Goal: Book appointment/travel/reservation

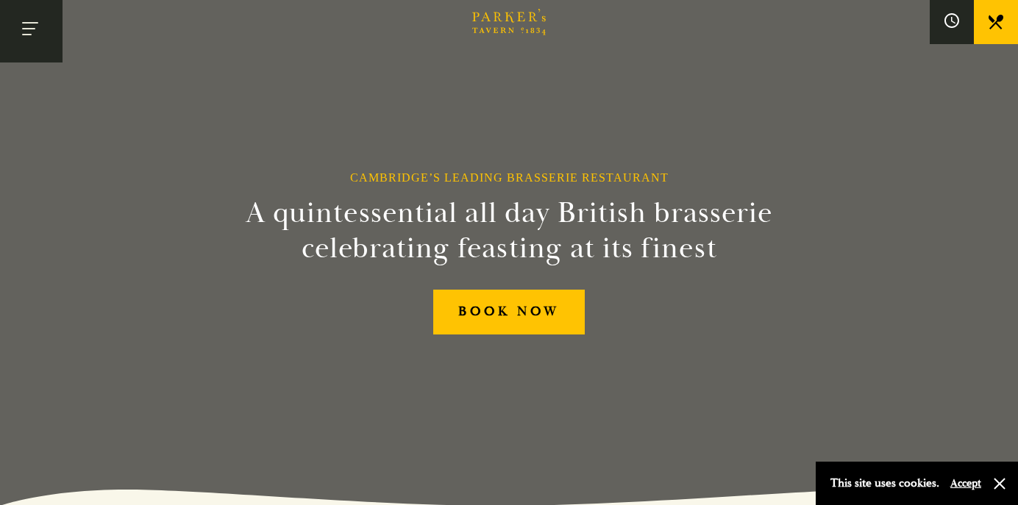
click at [36, 38] on button "Toggle navigation" at bounding box center [31, 31] width 63 height 63
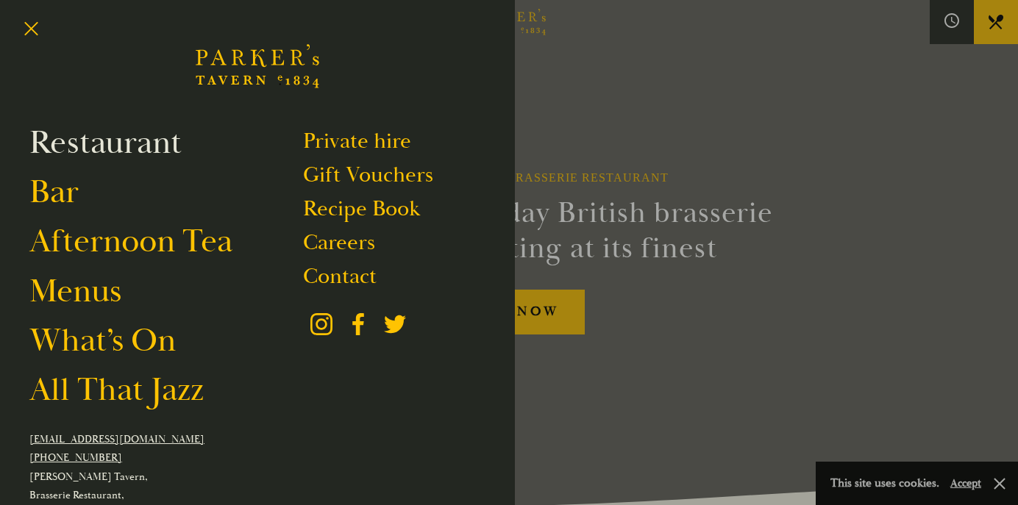
click at [113, 151] on link "Restaurant" at bounding box center [105, 142] width 152 height 41
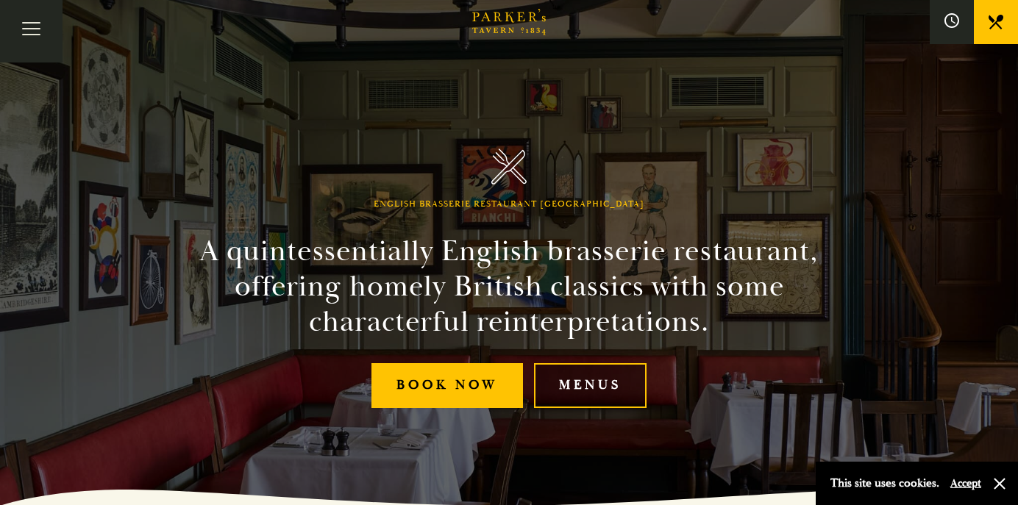
click at [600, 383] on link "Menus" at bounding box center [590, 385] width 113 height 45
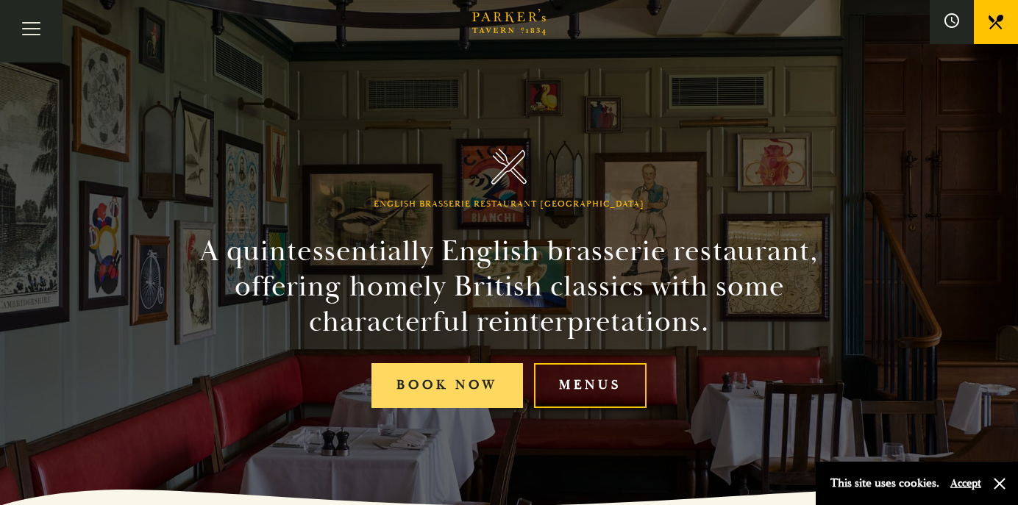
click at [434, 397] on link "Book Now" at bounding box center [448, 385] width 152 height 45
